Goal: Task Accomplishment & Management: Complete application form

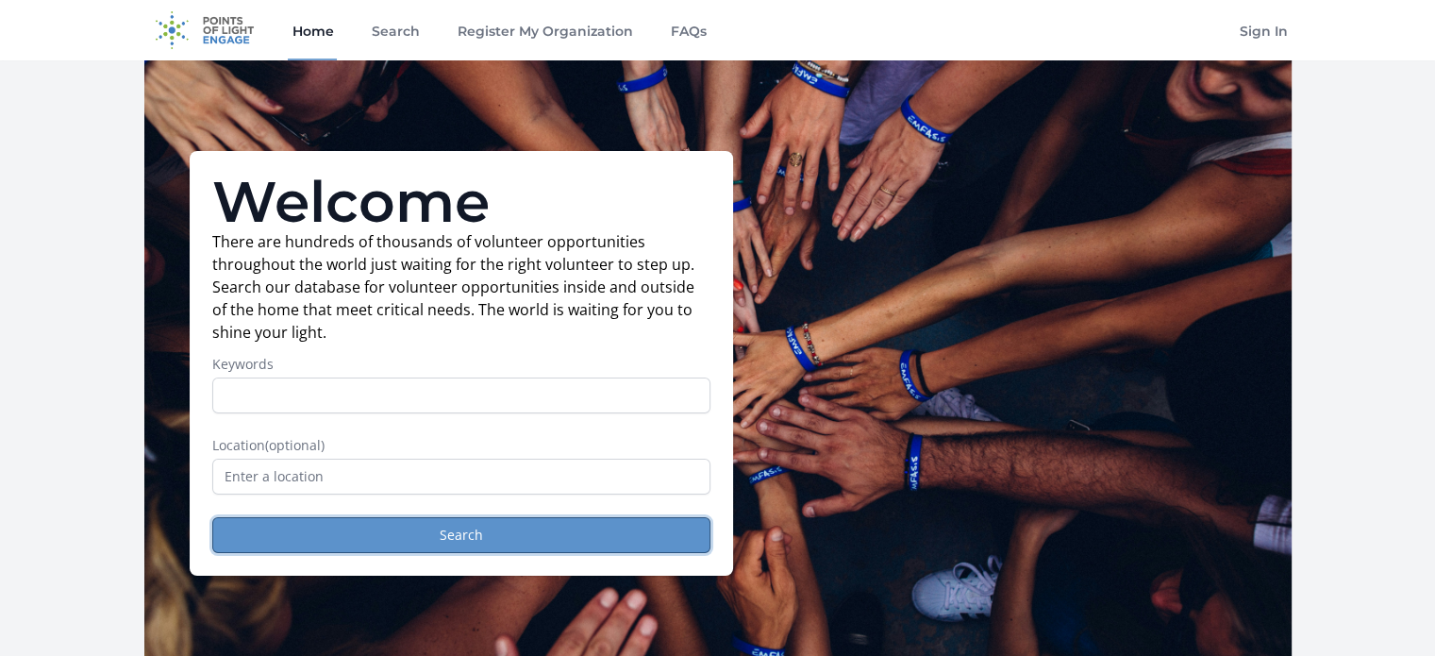
click at [558, 547] on button "Search" at bounding box center [461, 535] width 498 height 36
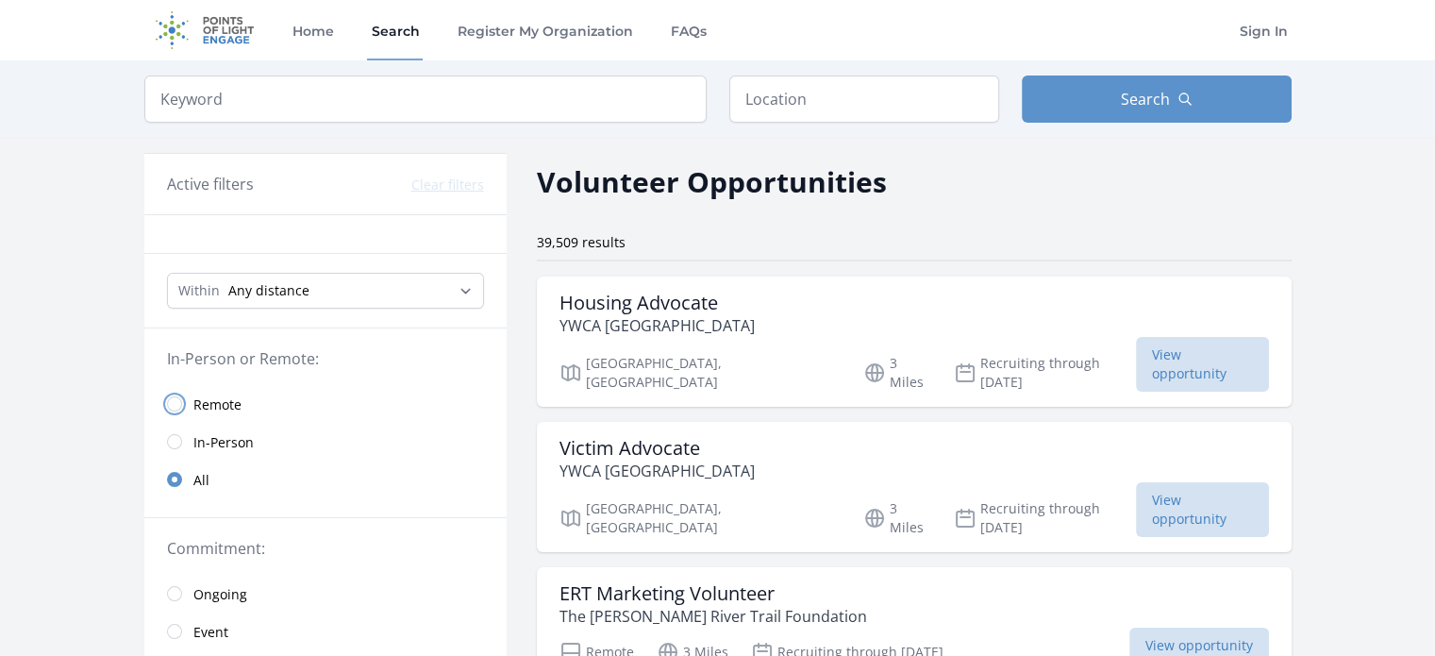
click at [172, 397] on input "radio" at bounding box center [174, 403] width 15 height 15
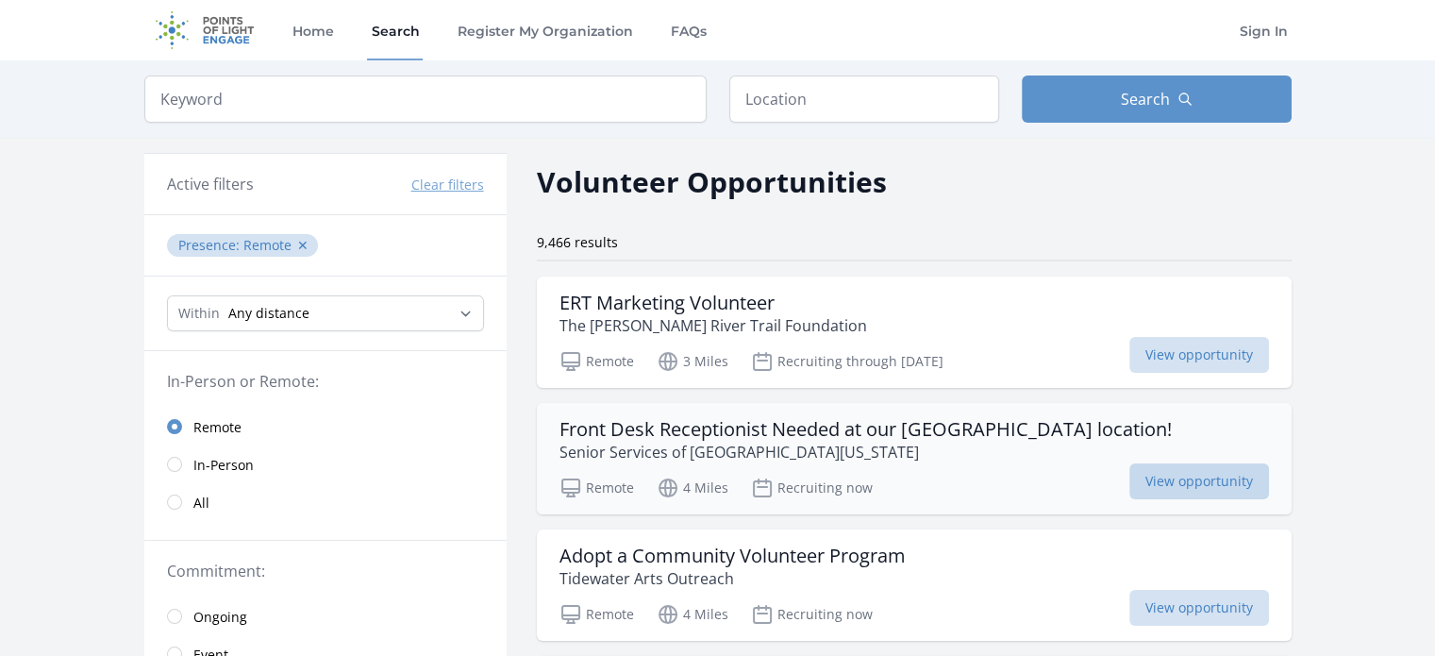
click at [1223, 471] on span "View opportunity" at bounding box center [1200, 481] width 140 height 36
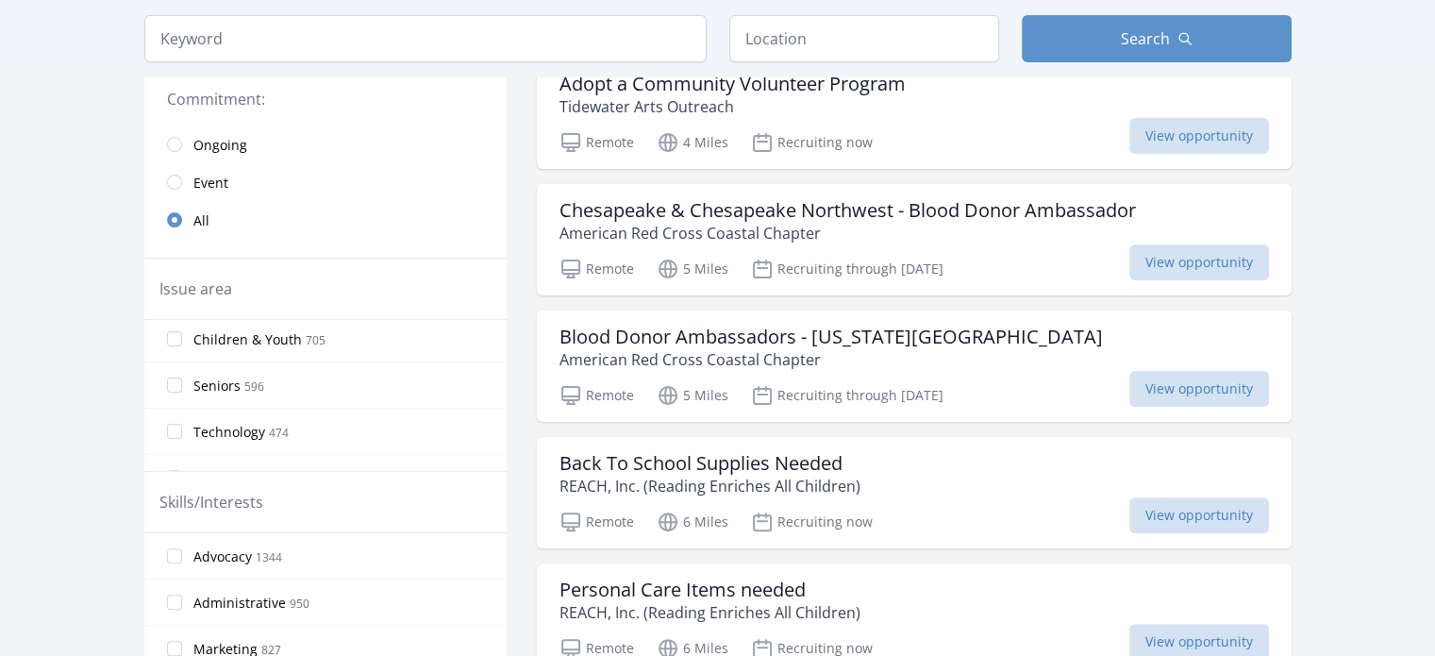
scroll to position [283, 0]
click at [189, 335] on label "Technology 474" at bounding box center [325, 337] width 362 height 38
click at [182, 335] on input "Technology 474" at bounding box center [174, 336] width 15 height 15
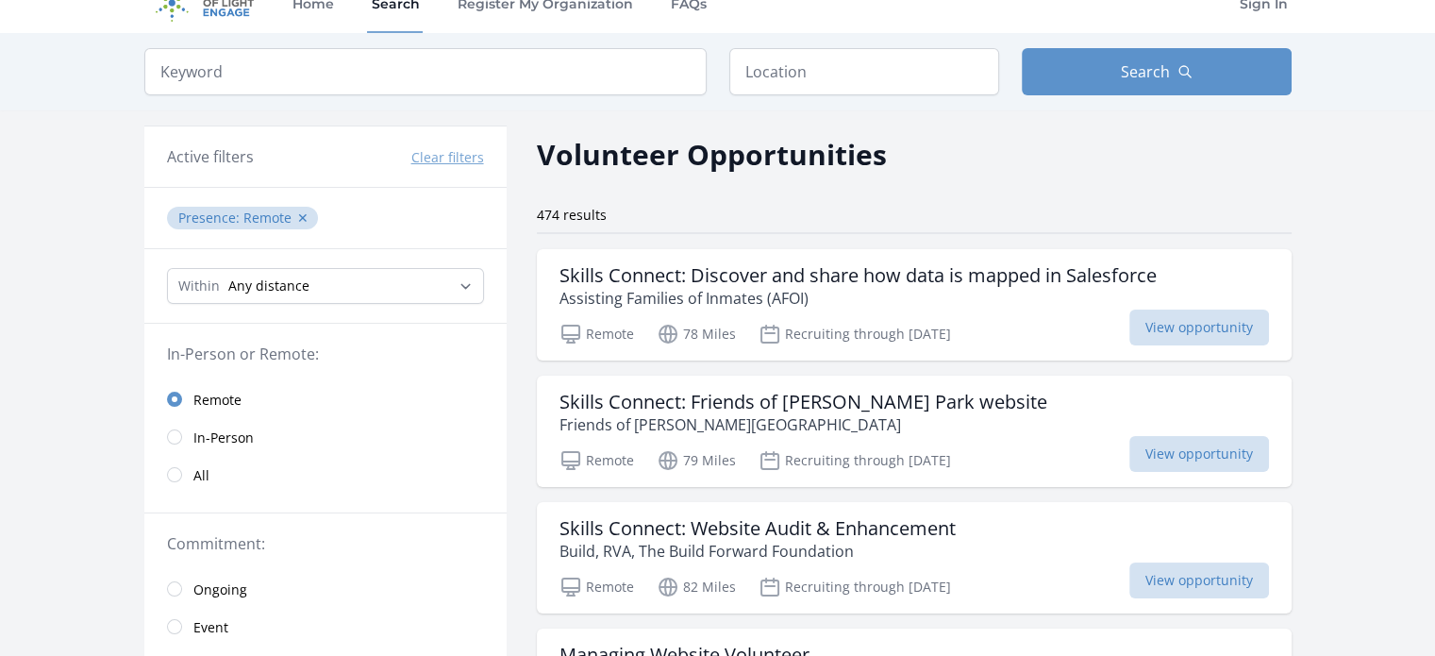
scroll to position [0, 0]
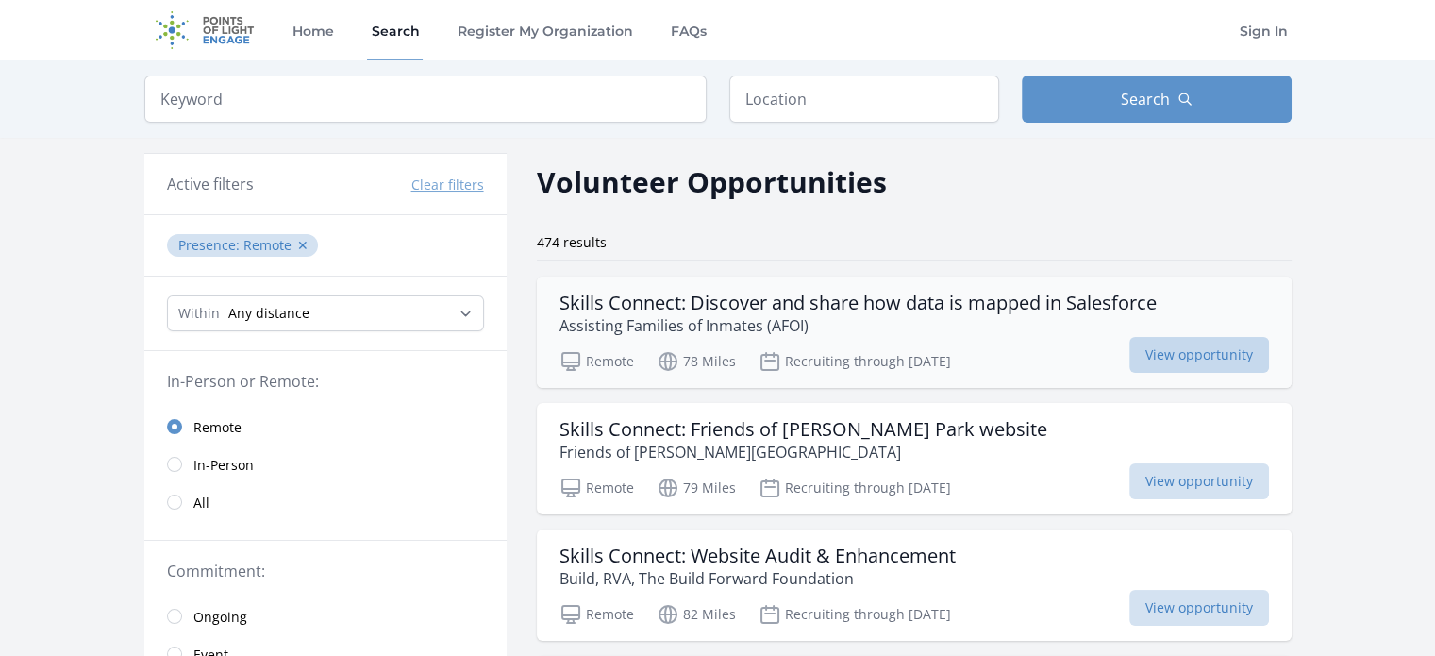
click at [1212, 356] on span "View opportunity" at bounding box center [1200, 355] width 140 height 36
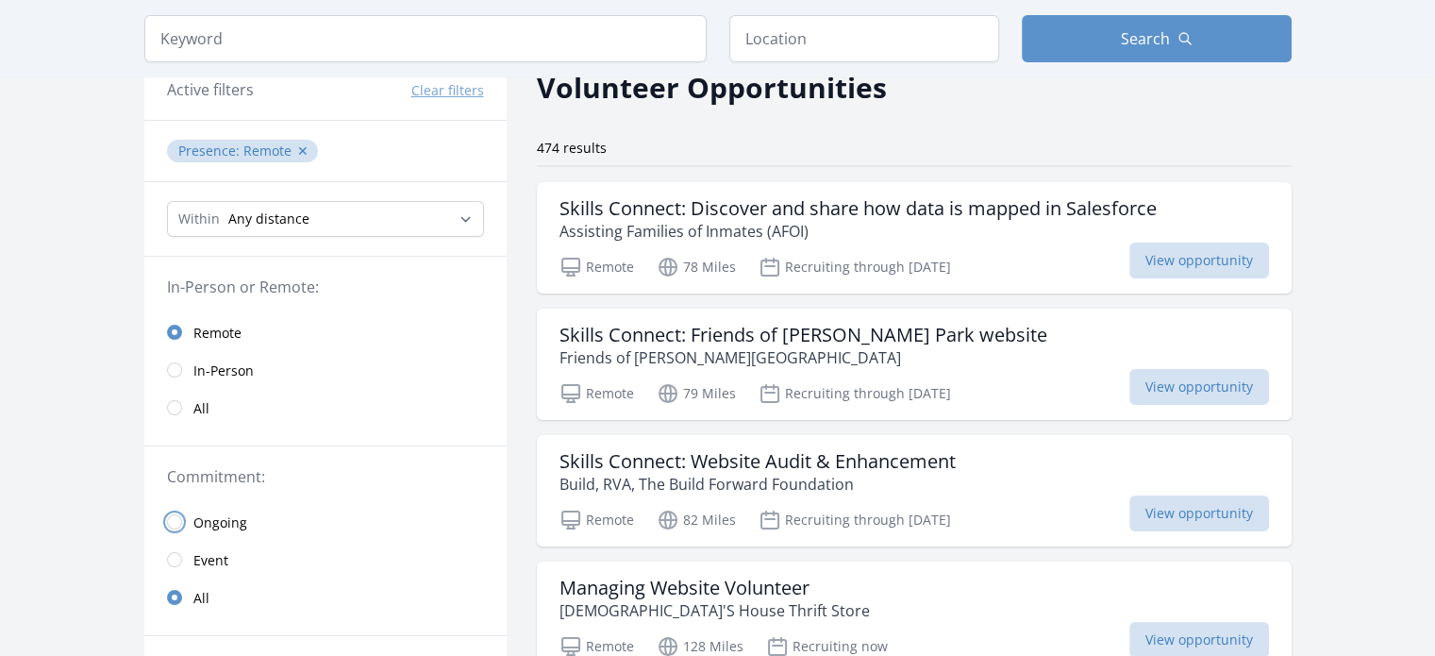
click at [174, 519] on input "radio" at bounding box center [174, 521] width 15 height 15
click at [1191, 385] on span "View opportunity" at bounding box center [1200, 387] width 140 height 36
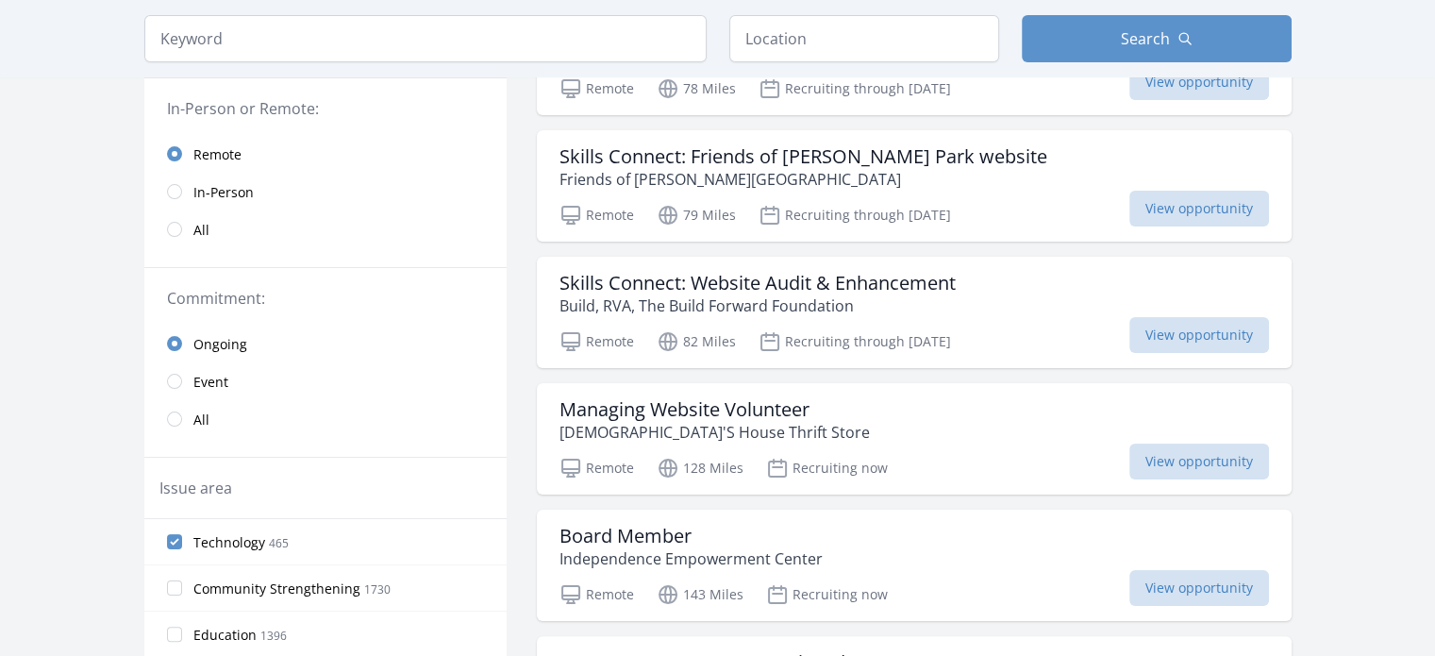
scroll to position [283, 0]
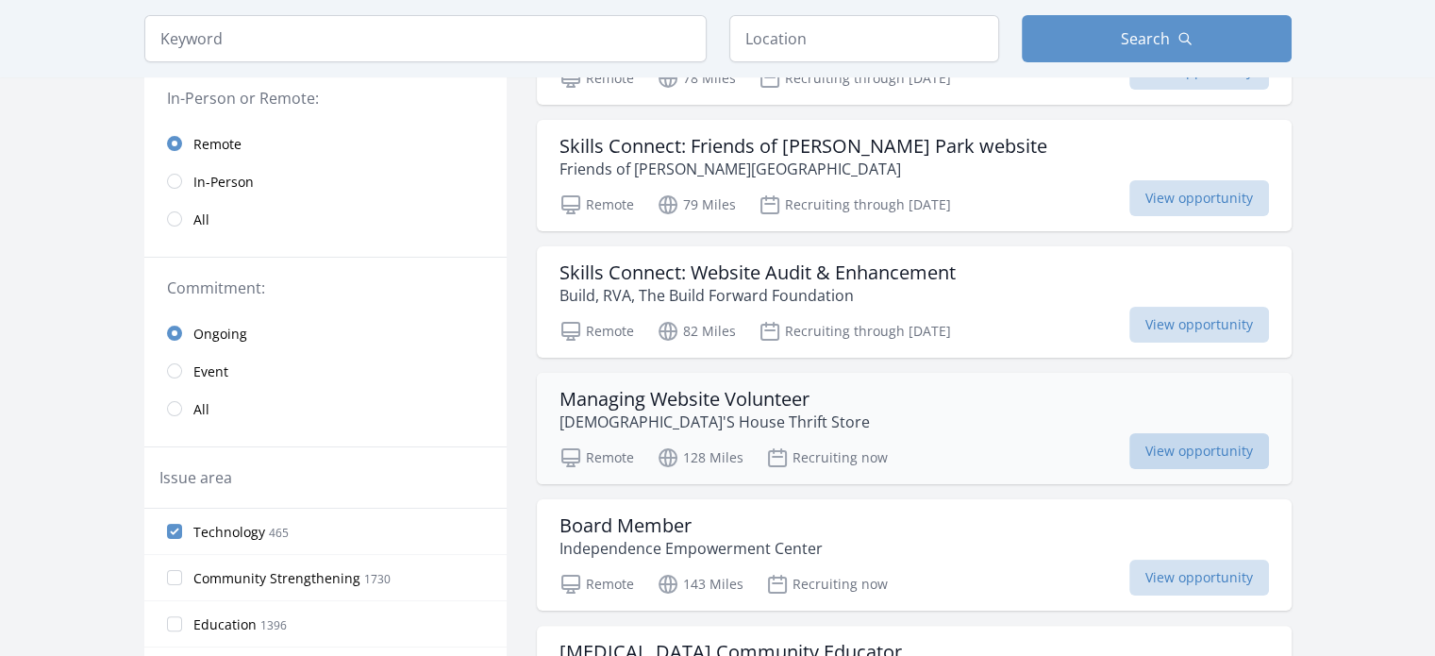
click at [1209, 451] on span "View opportunity" at bounding box center [1200, 451] width 140 height 36
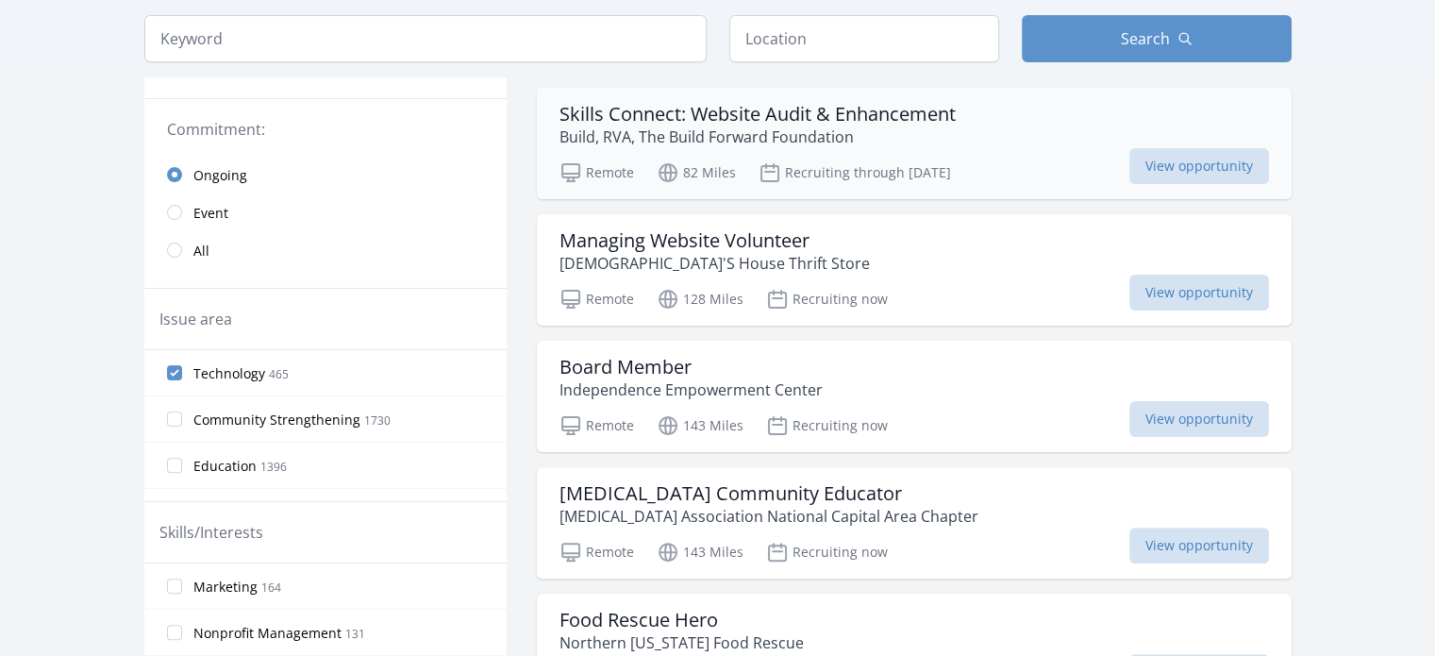
scroll to position [472, 0]
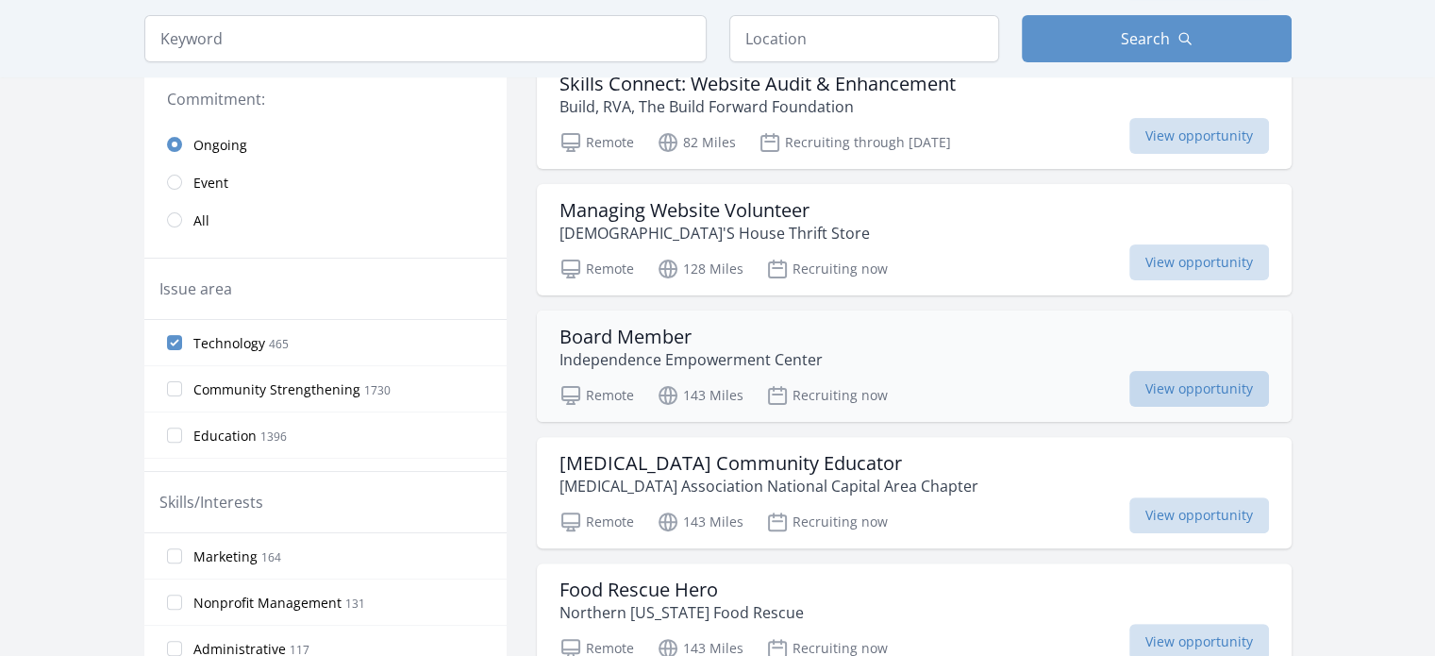
click at [1197, 380] on span "View opportunity" at bounding box center [1200, 389] width 140 height 36
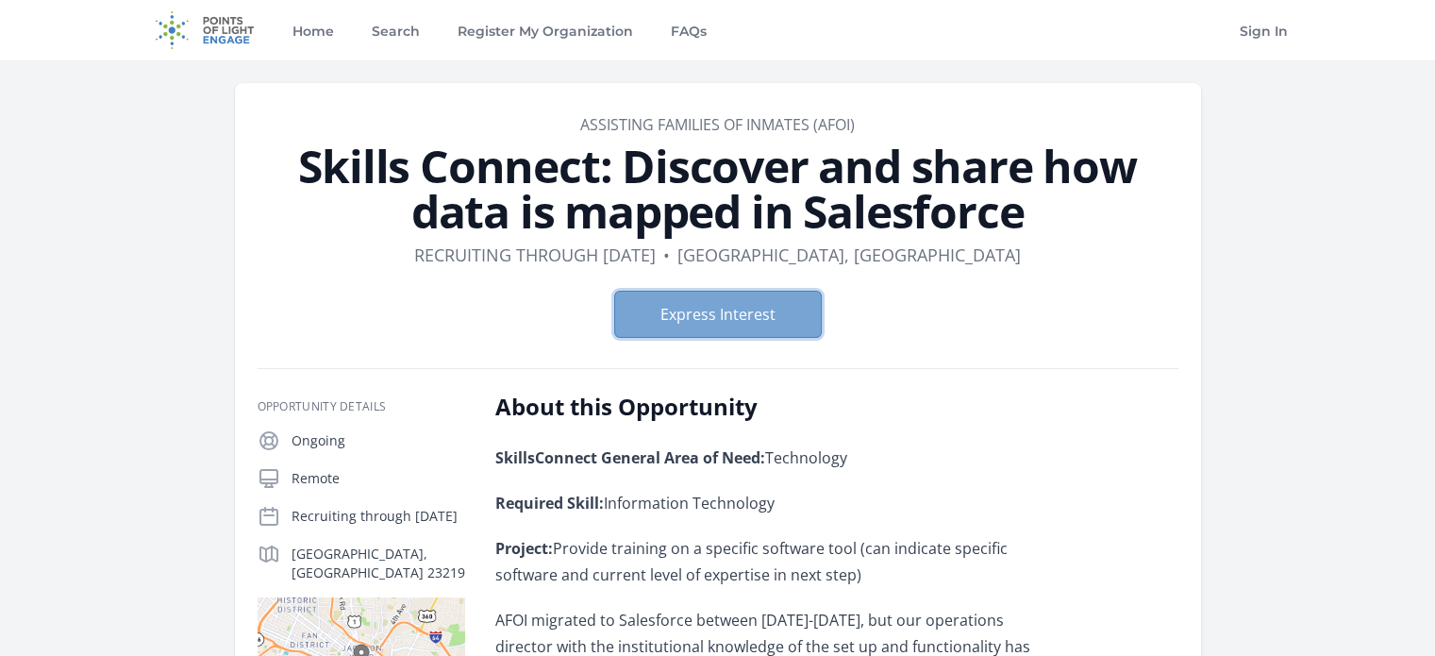
click at [741, 300] on button "Express Interest" at bounding box center [718, 314] width 208 height 47
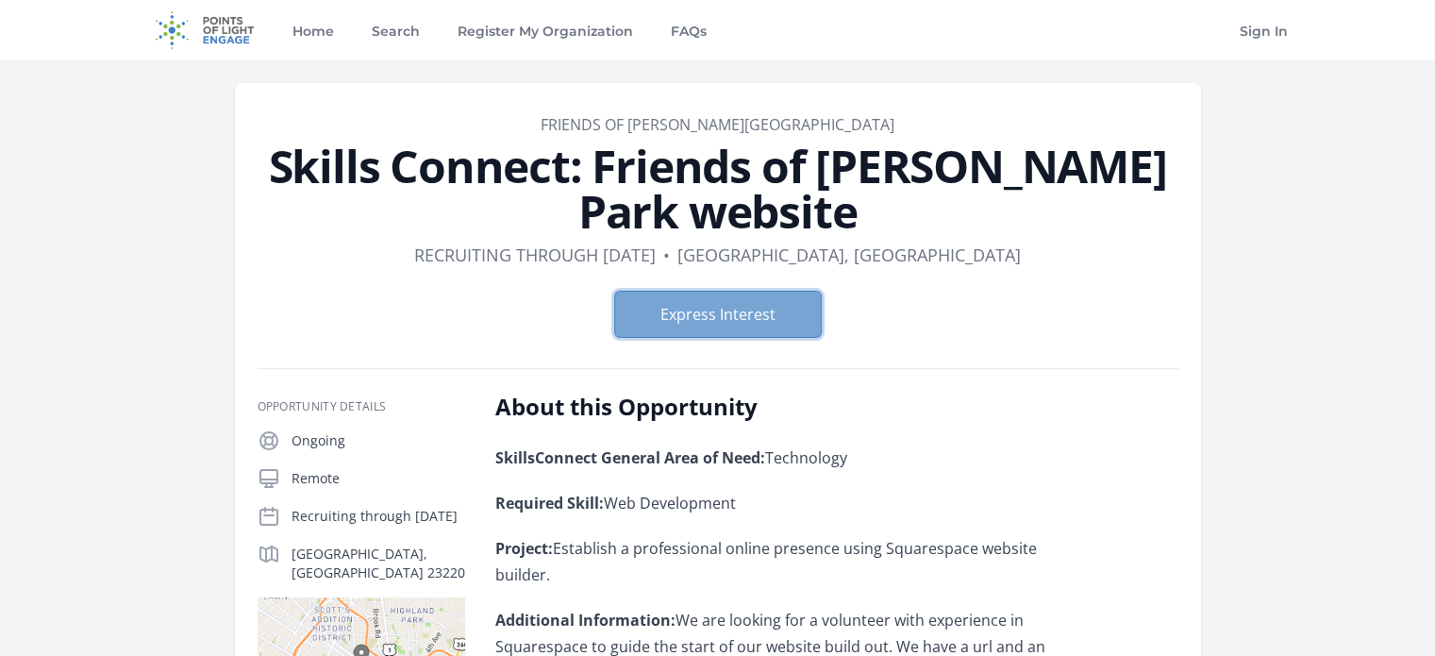
click at [745, 311] on button "Express Interest" at bounding box center [718, 314] width 208 height 47
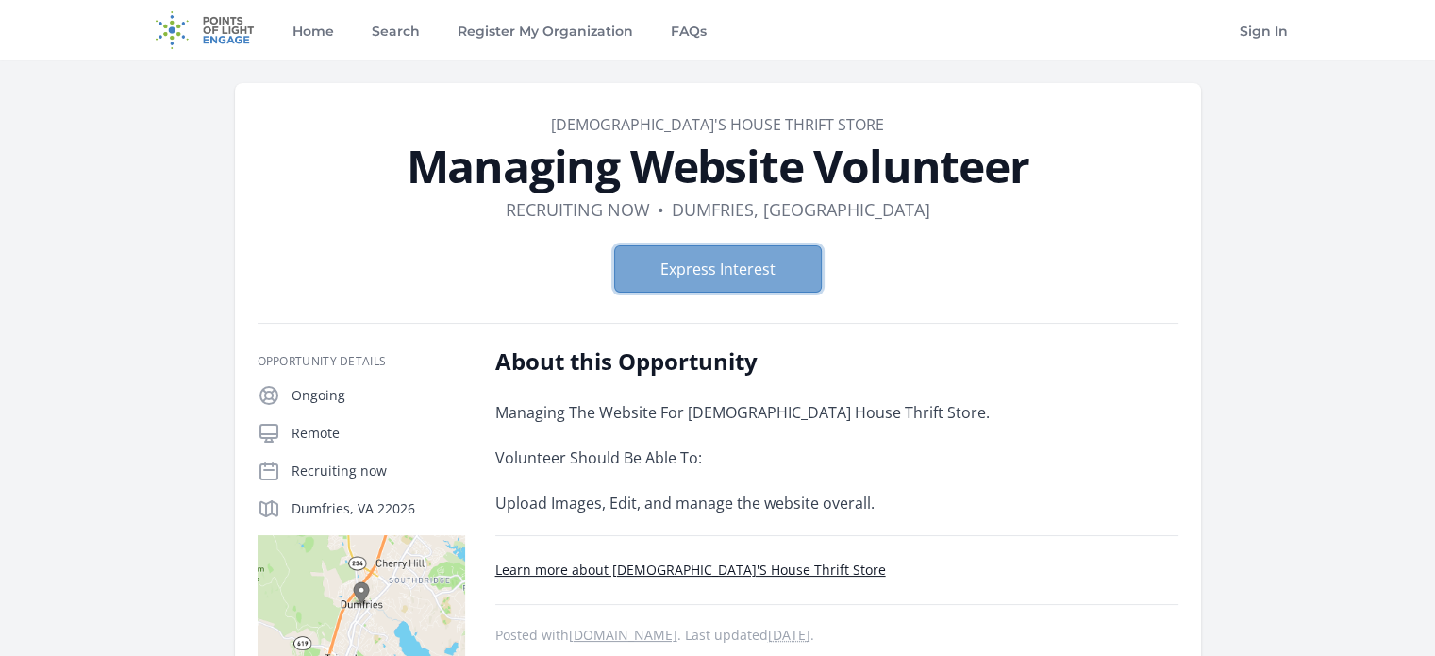
click at [712, 260] on button "Express Interest" at bounding box center [718, 268] width 208 height 47
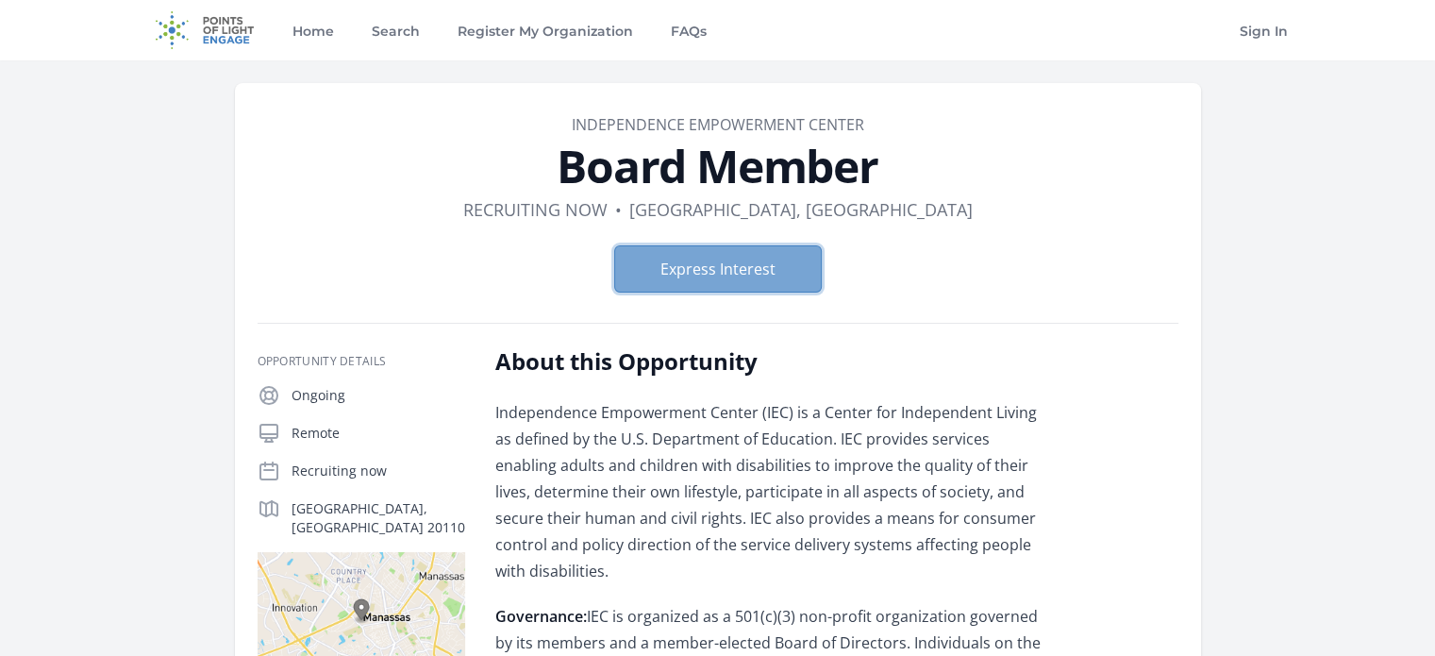
click at [758, 286] on button "Express Interest" at bounding box center [718, 268] width 208 height 47
